Goal: Transaction & Acquisition: Purchase product/service

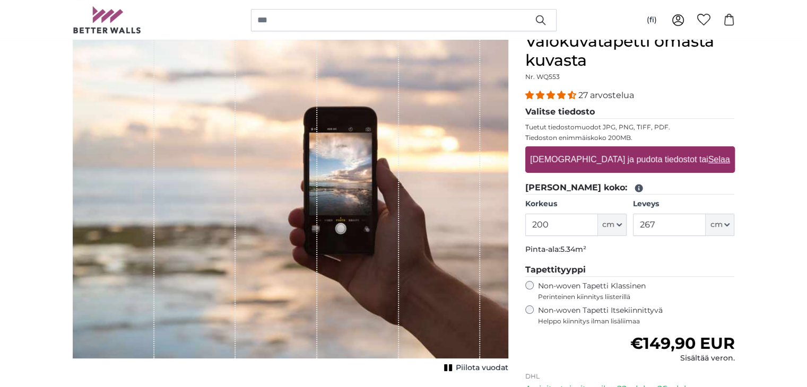
scroll to position [53, 0]
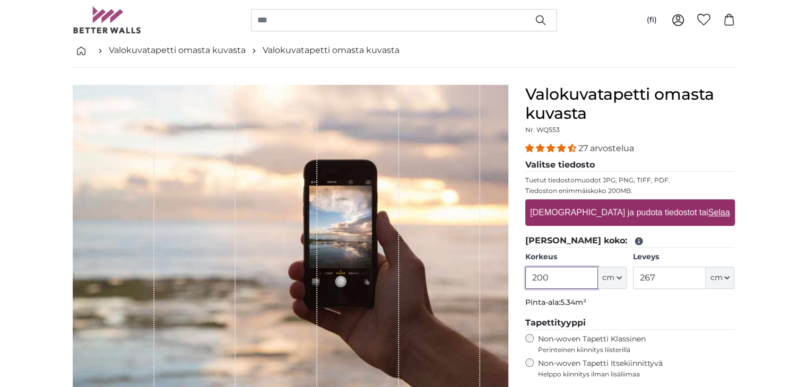
click at [561, 277] on input "200" at bounding box center [561, 278] width 73 height 22
type input "614"
drag, startPoint x: 631, startPoint y: 277, endPoint x: 644, endPoint y: 277, distance: 13.8
click at [631, 277] on div "Korkeus 614 ft cm Centimeter (cm) Inches (inch) Feet (ft. in.) Leveys 267 ft cm…" at bounding box center [630, 270] width 210 height 37
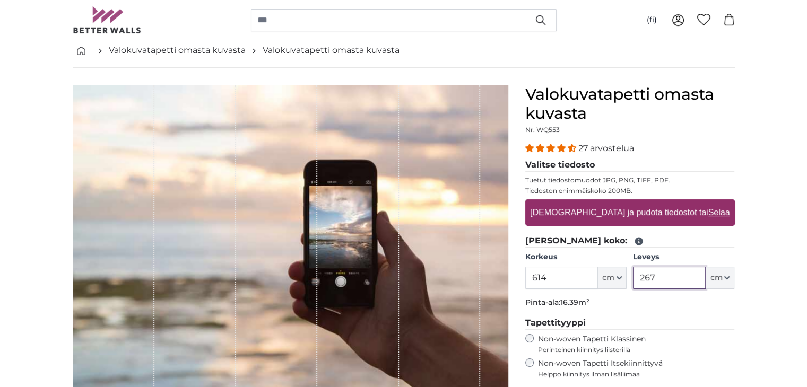
click at [646, 276] on input "267" at bounding box center [669, 278] width 73 height 22
type input "300"
click at [669, 293] on fieldset "[PERSON_NAME] koko: Korkeus 614 ft cm Centimeter (cm) Inches (inch) Feet (ft. i…" at bounding box center [630, 274] width 210 height 78
click at [671, 306] on p "Pinta-ala: 18.42m²" at bounding box center [630, 303] width 210 height 11
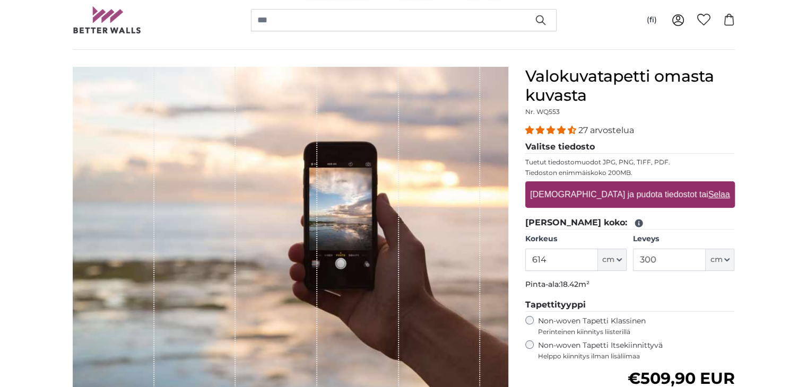
scroll to position [53, 0]
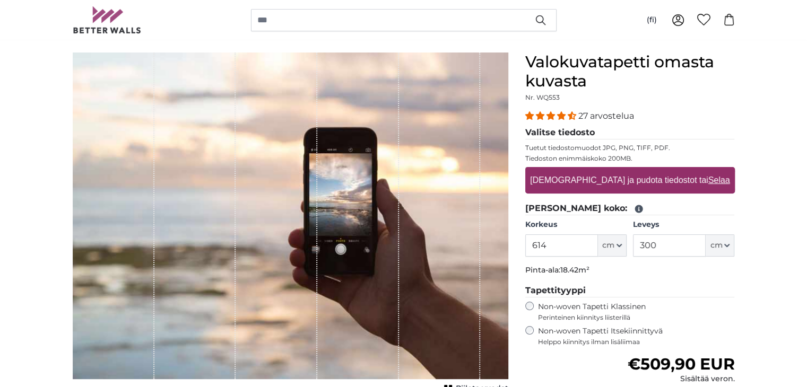
scroll to position [0, 0]
